Goal: Find specific page/section: Find specific page/section

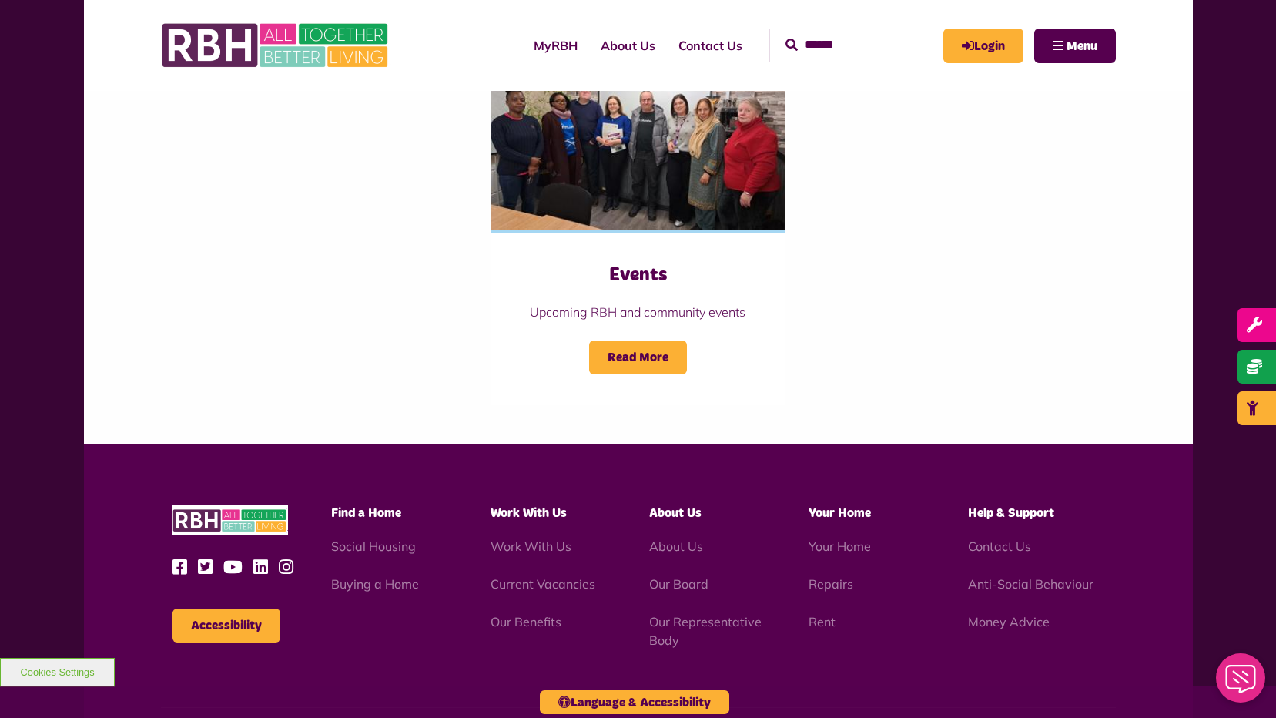
scroll to position [1723, 0]
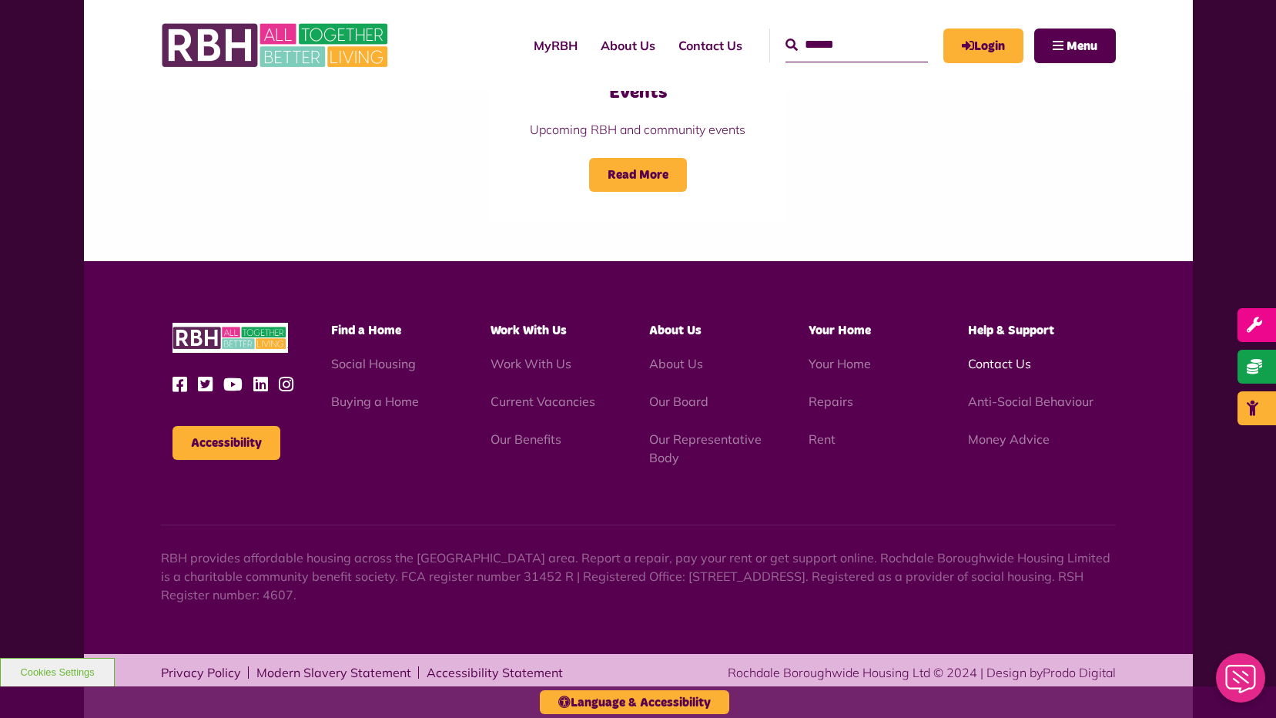
click at [995, 370] on link "Contact Us" at bounding box center [999, 363] width 63 height 15
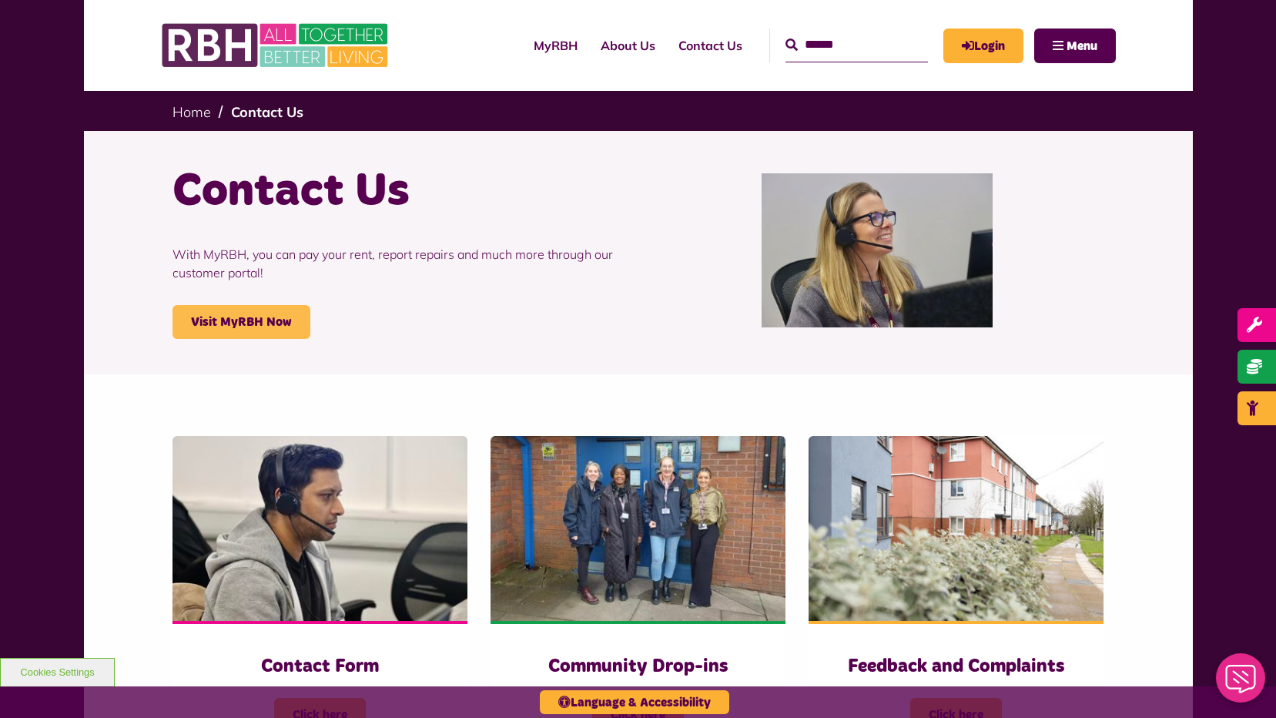
click at [265, 323] on link "Visit MyRBH Now" at bounding box center [241, 322] width 138 height 34
